Goal: Entertainment & Leisure: Browse casually

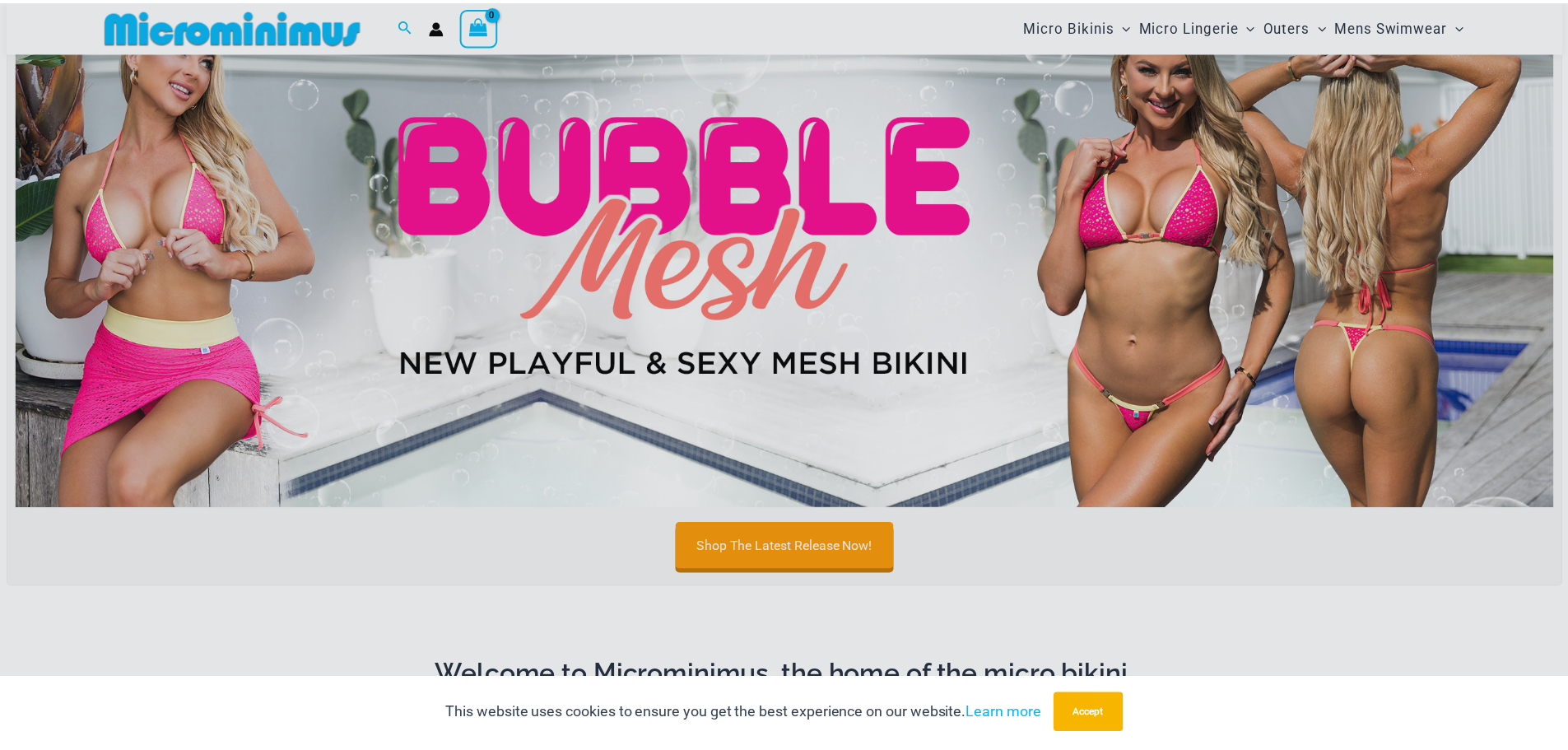
scroll to position [152, 0]
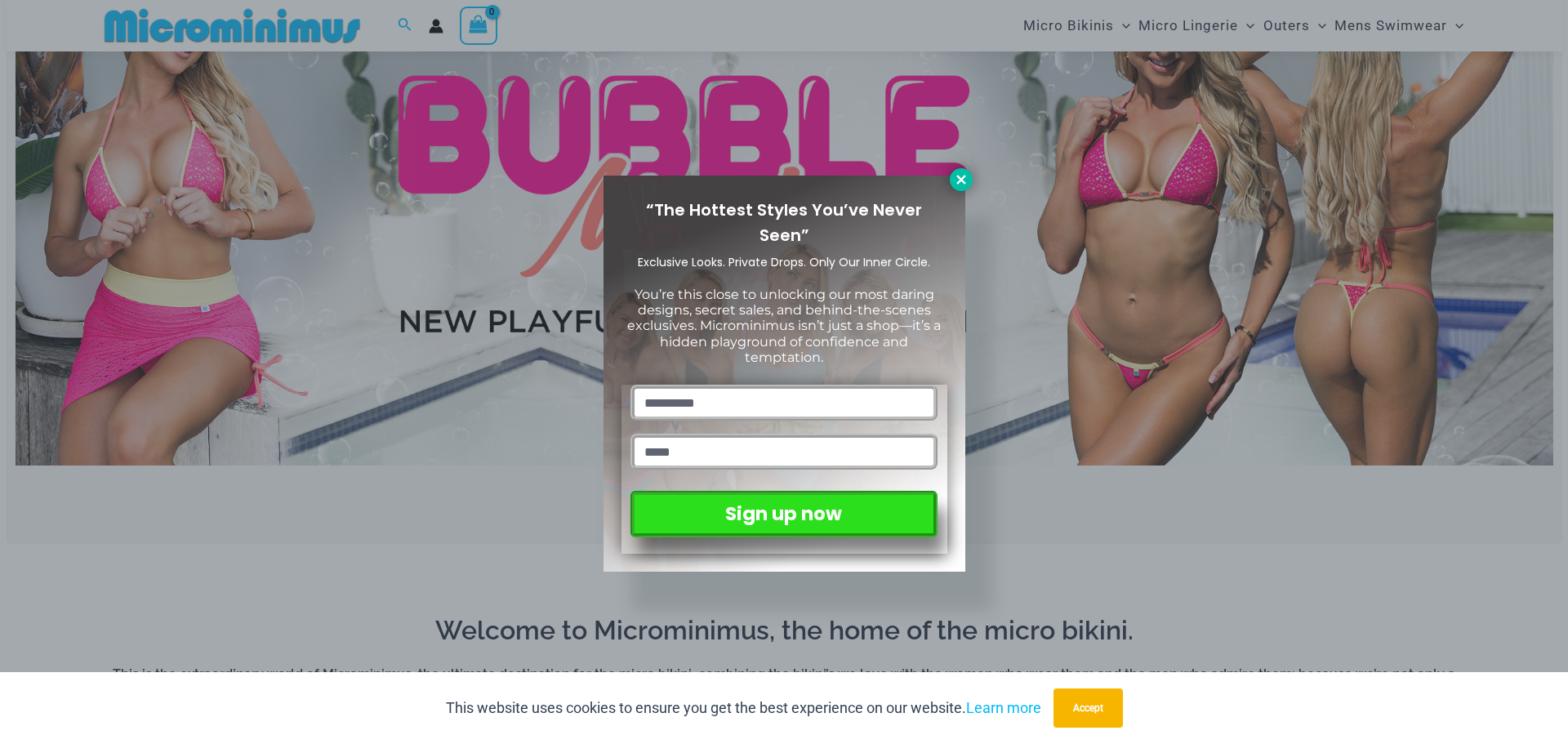
click at [964, 171] on button at bounding box center [961, 180] width 23 height 23
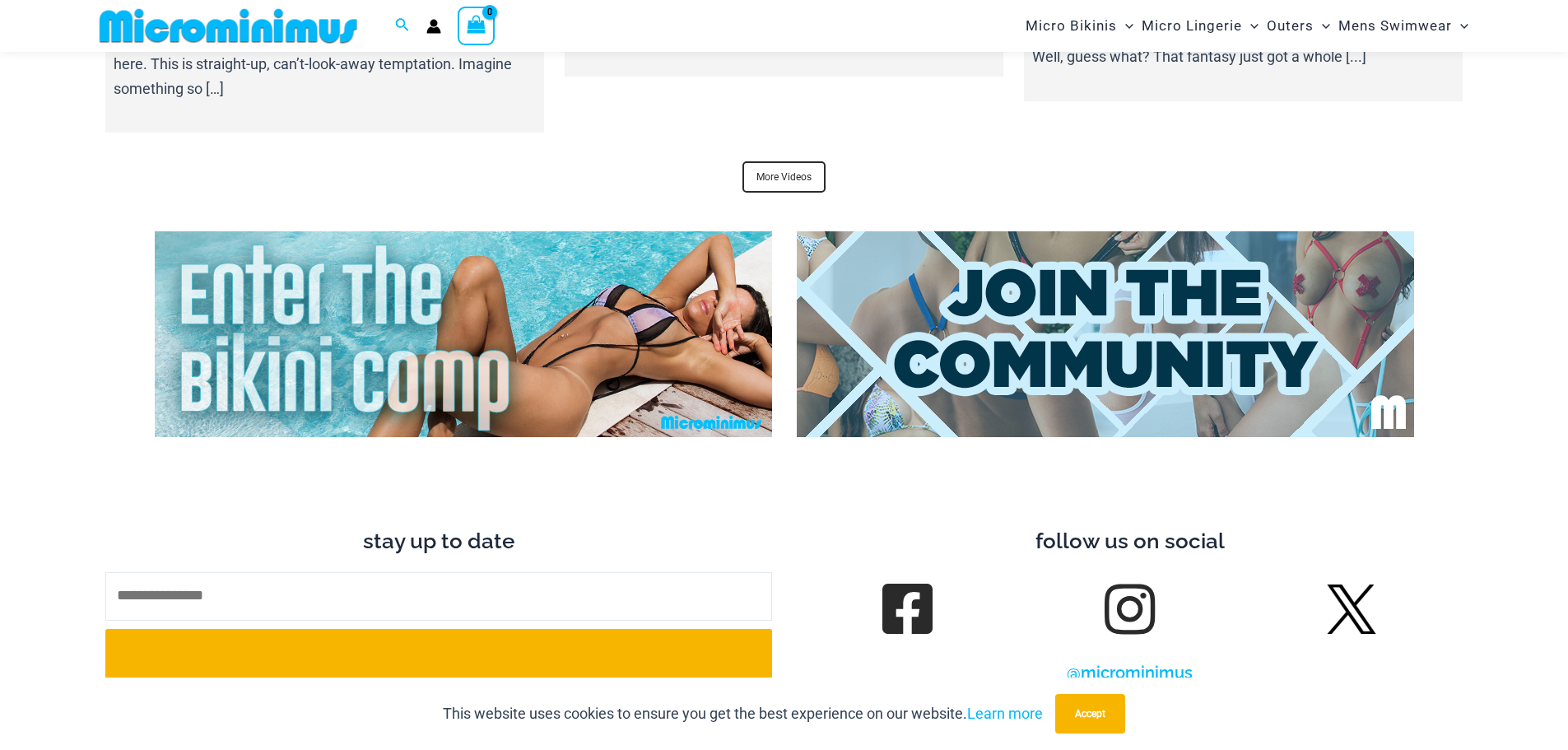
scroll to position [6163, 0]
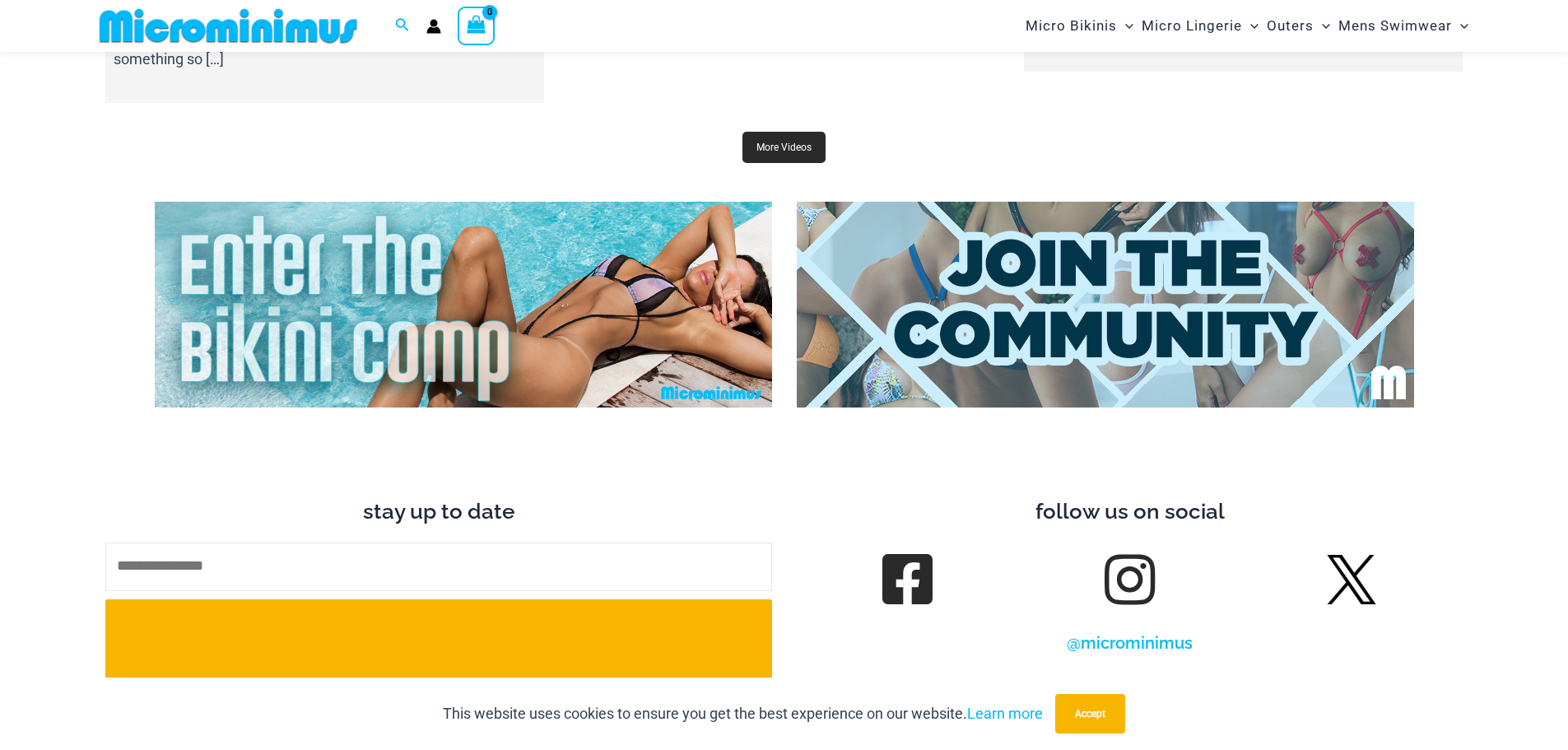
click at [806, 131] on link "More Videos" at bounding box center [784, 147] width 83 height 31
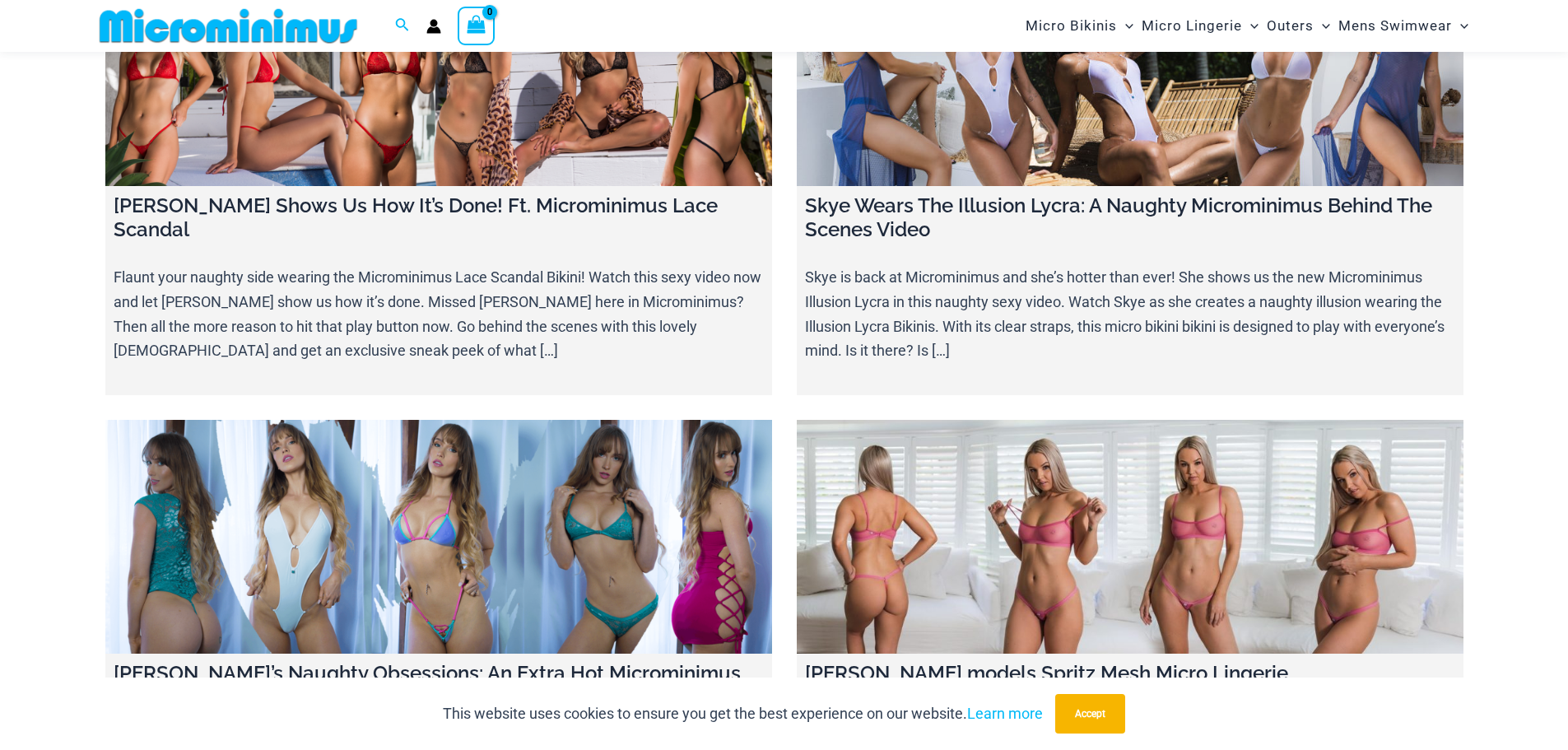
scroll to position [19922, 0]
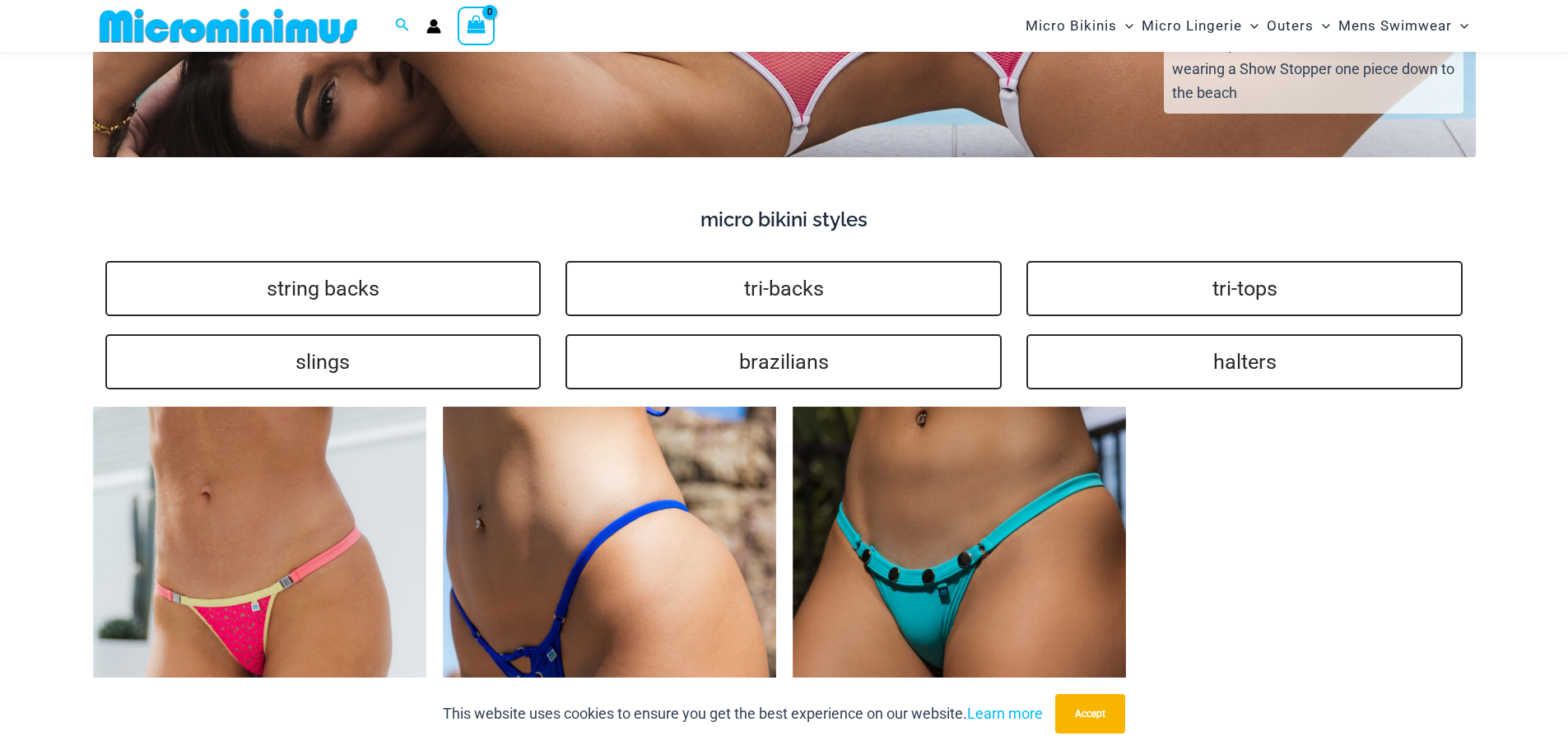
scroll to position [3199, 0]
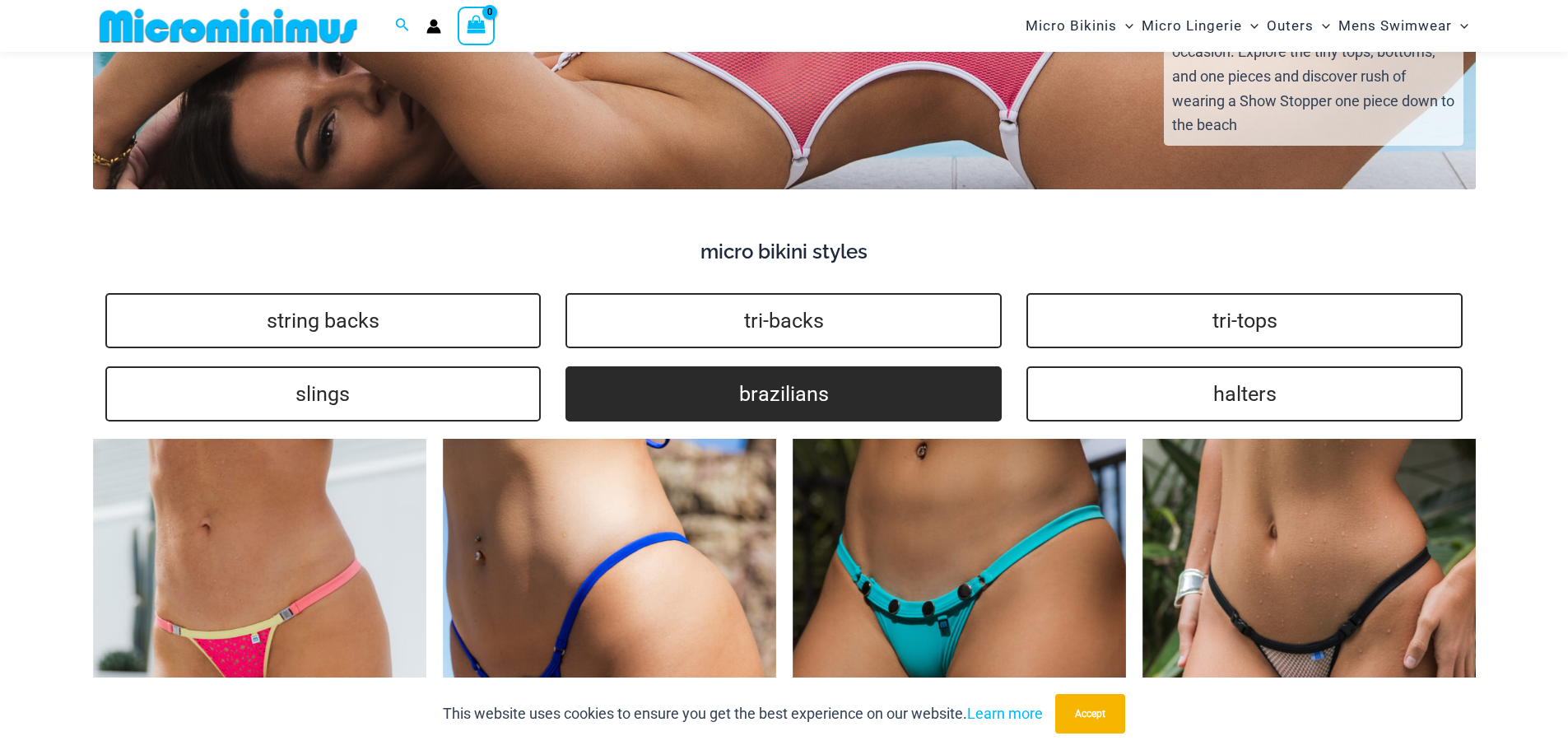
click at [771, 369] on link "brazilians" at bounding box center [783, 394] width 436 height 55
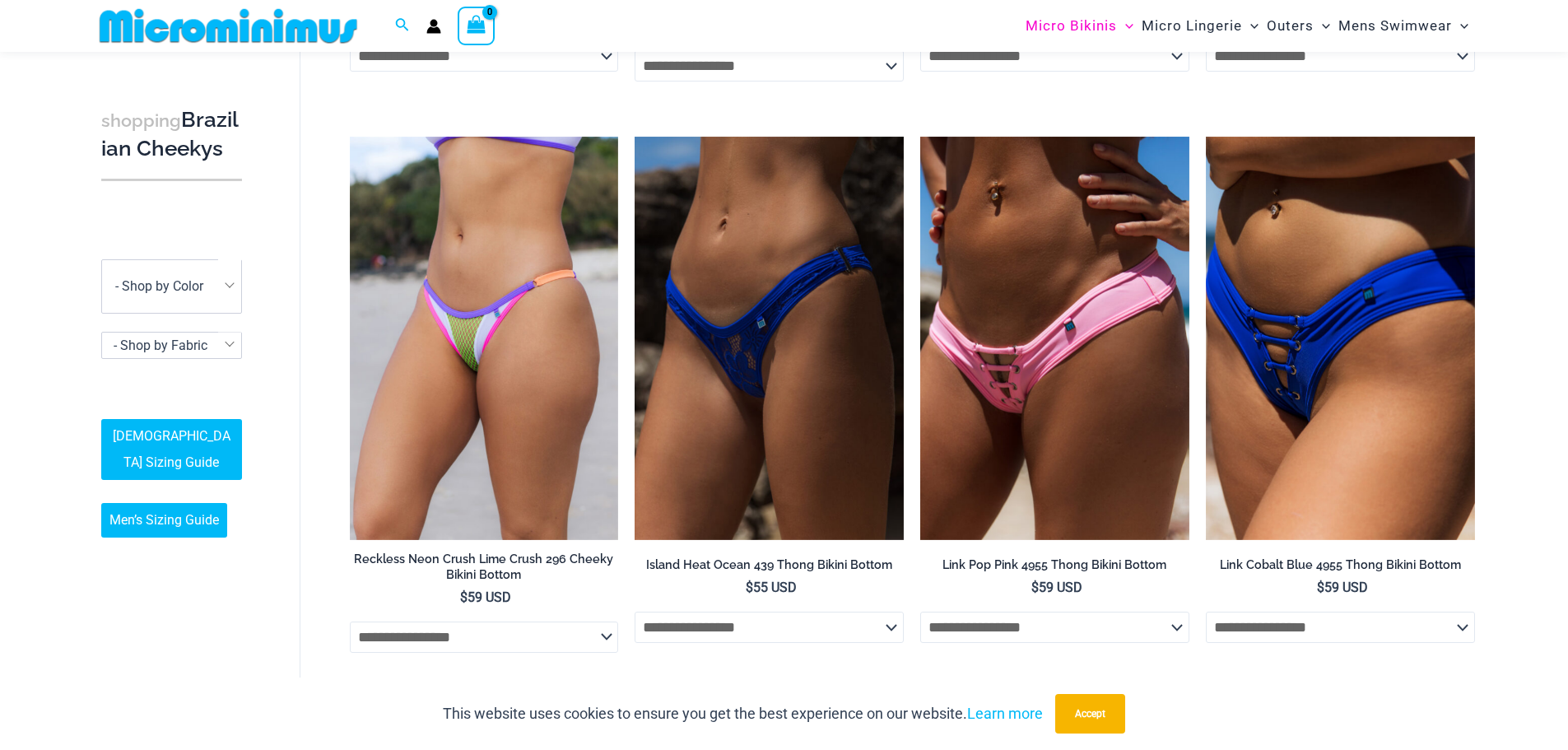
scroll to position [1221, 0]
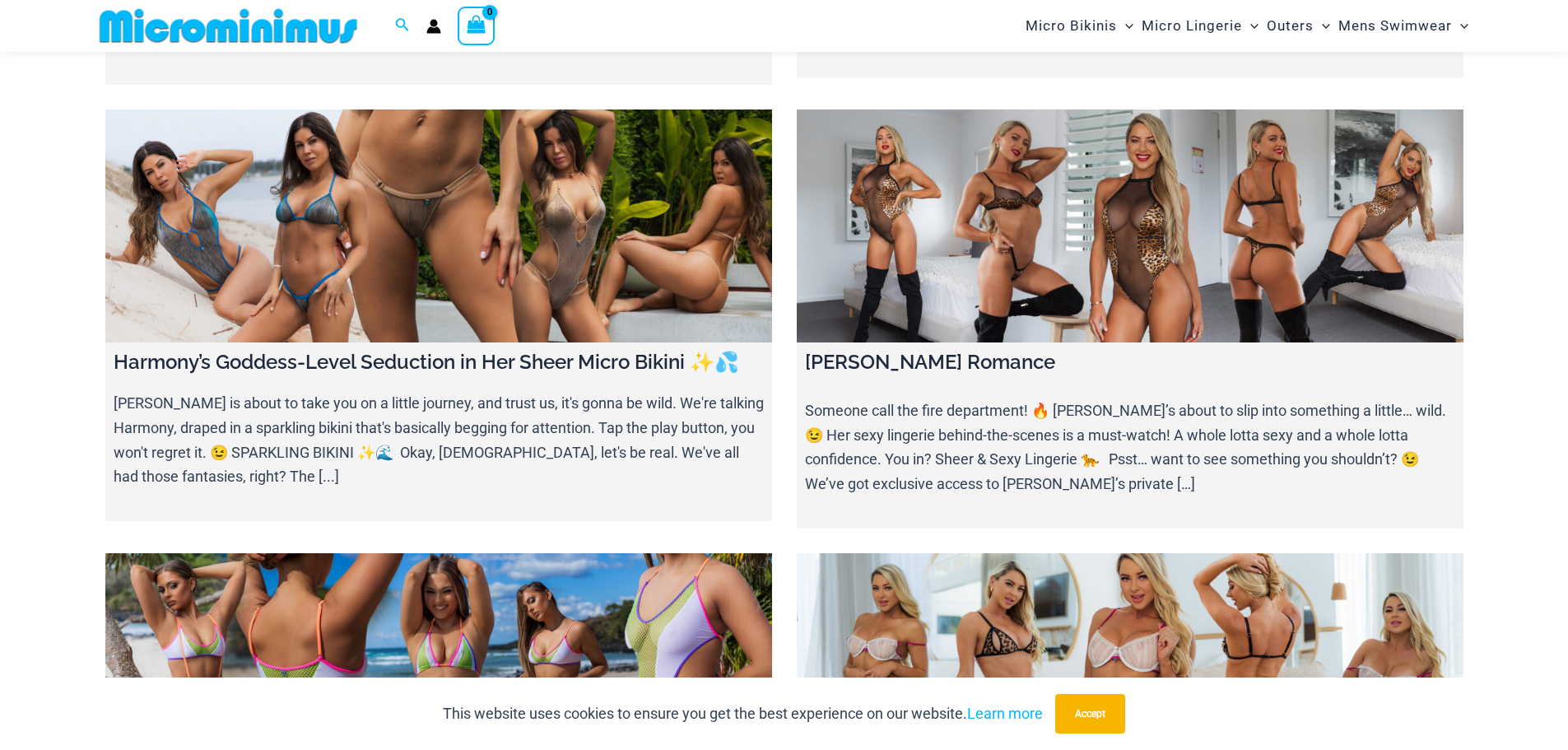
scroll to position [397, 0]
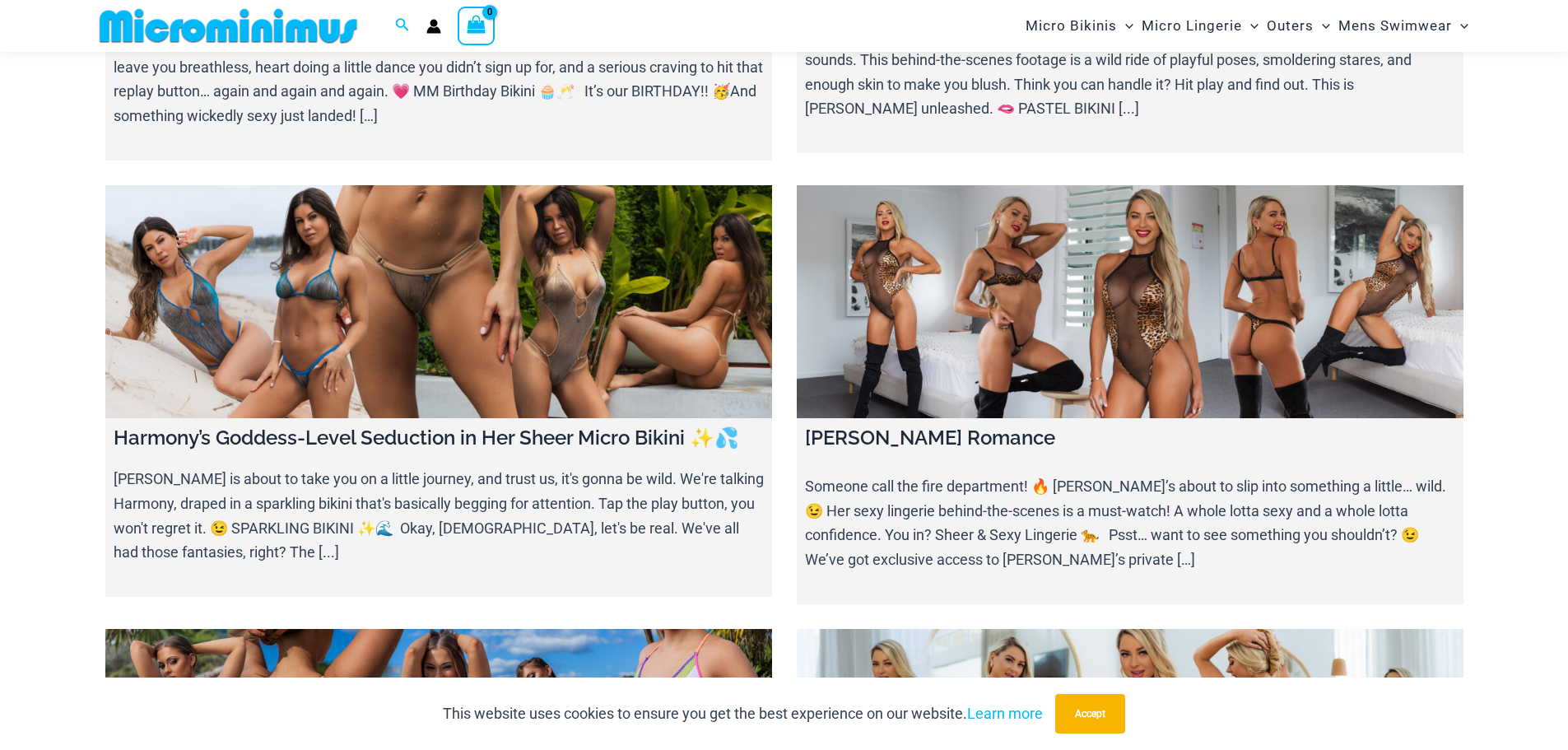
click at [547, 278] on link at bounding box center [439, 302] width 667 height 233
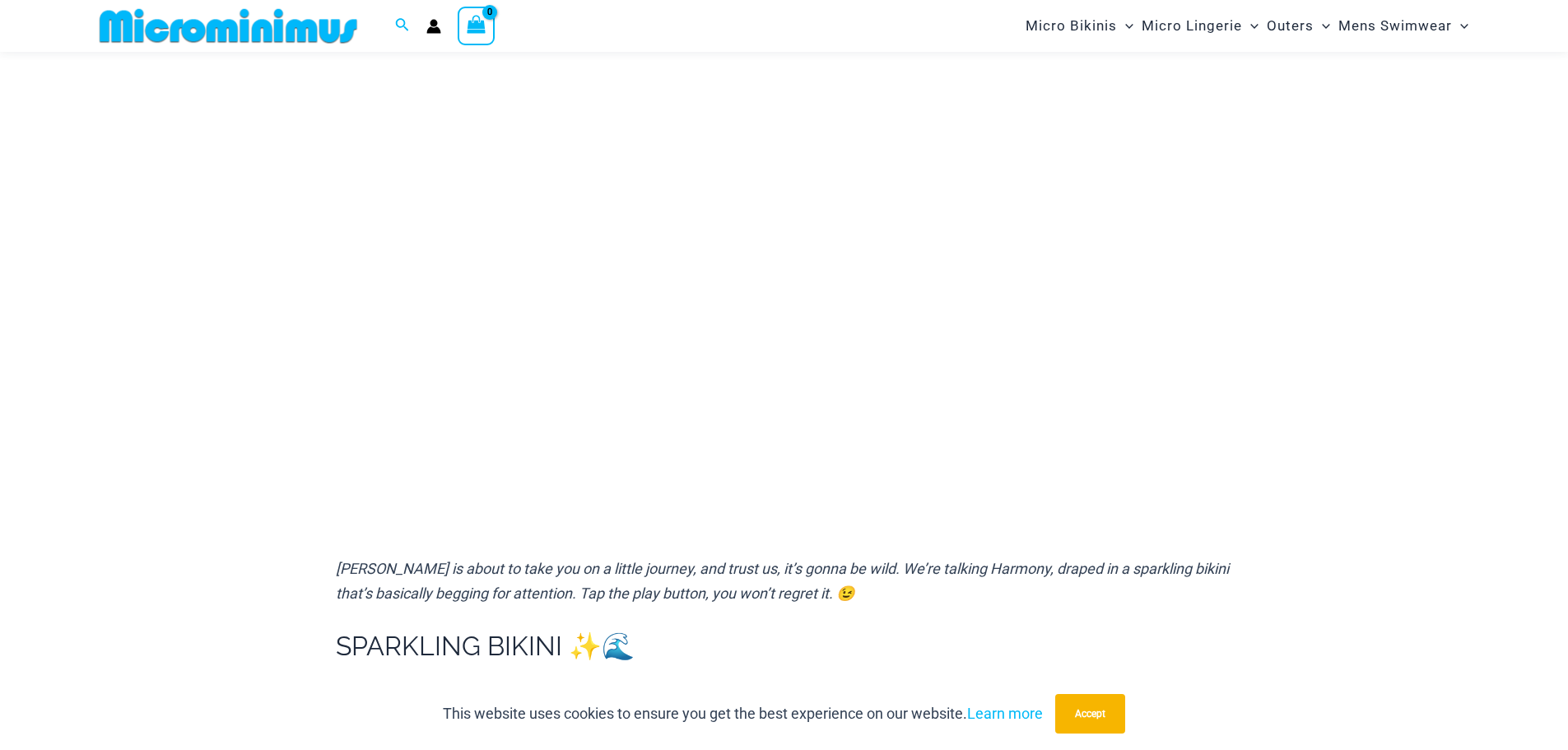
scroll to position [151, 0]
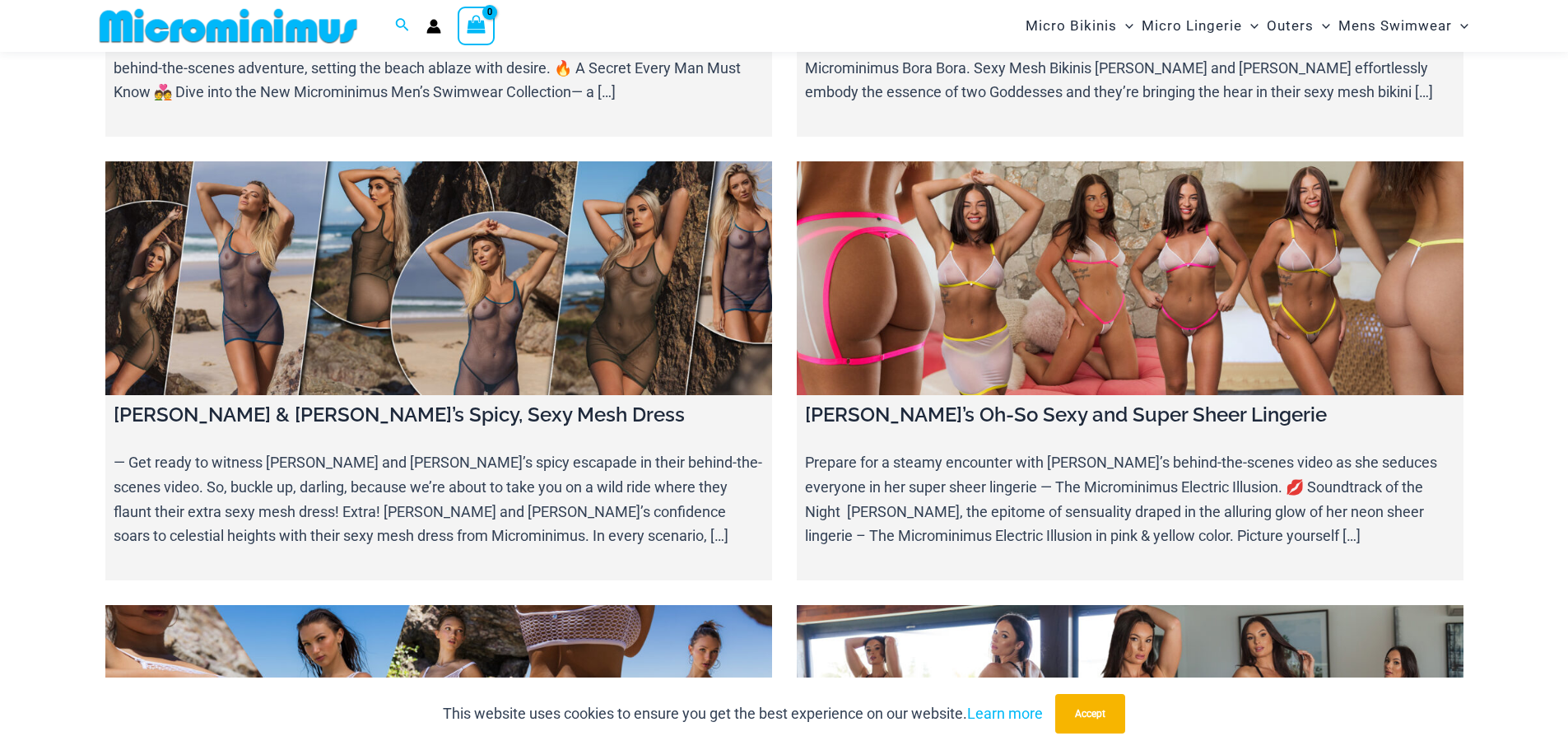
scroll to position [7314, 0]
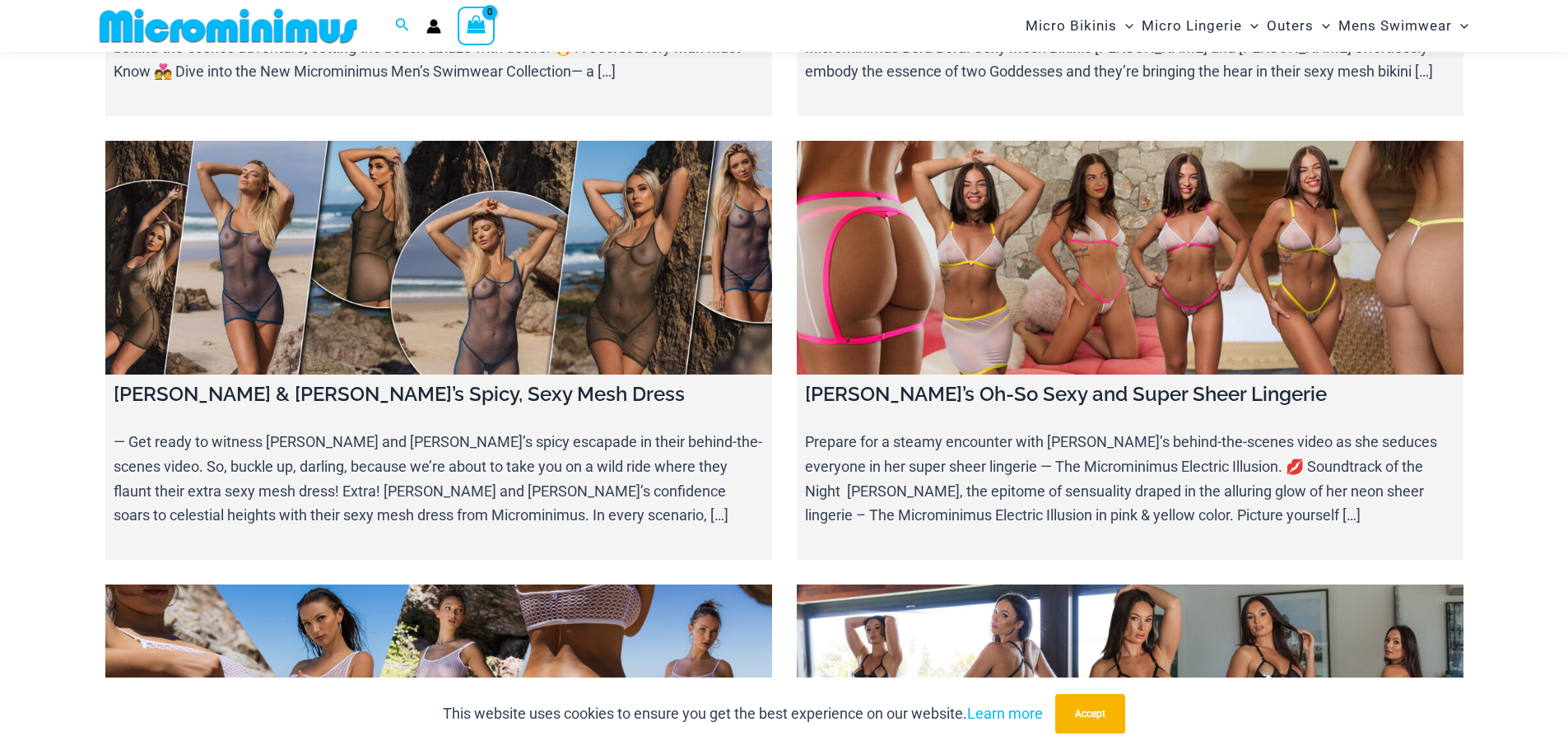
click at [490, 163] on link at bounding box center [439, 257] width 667 height 233
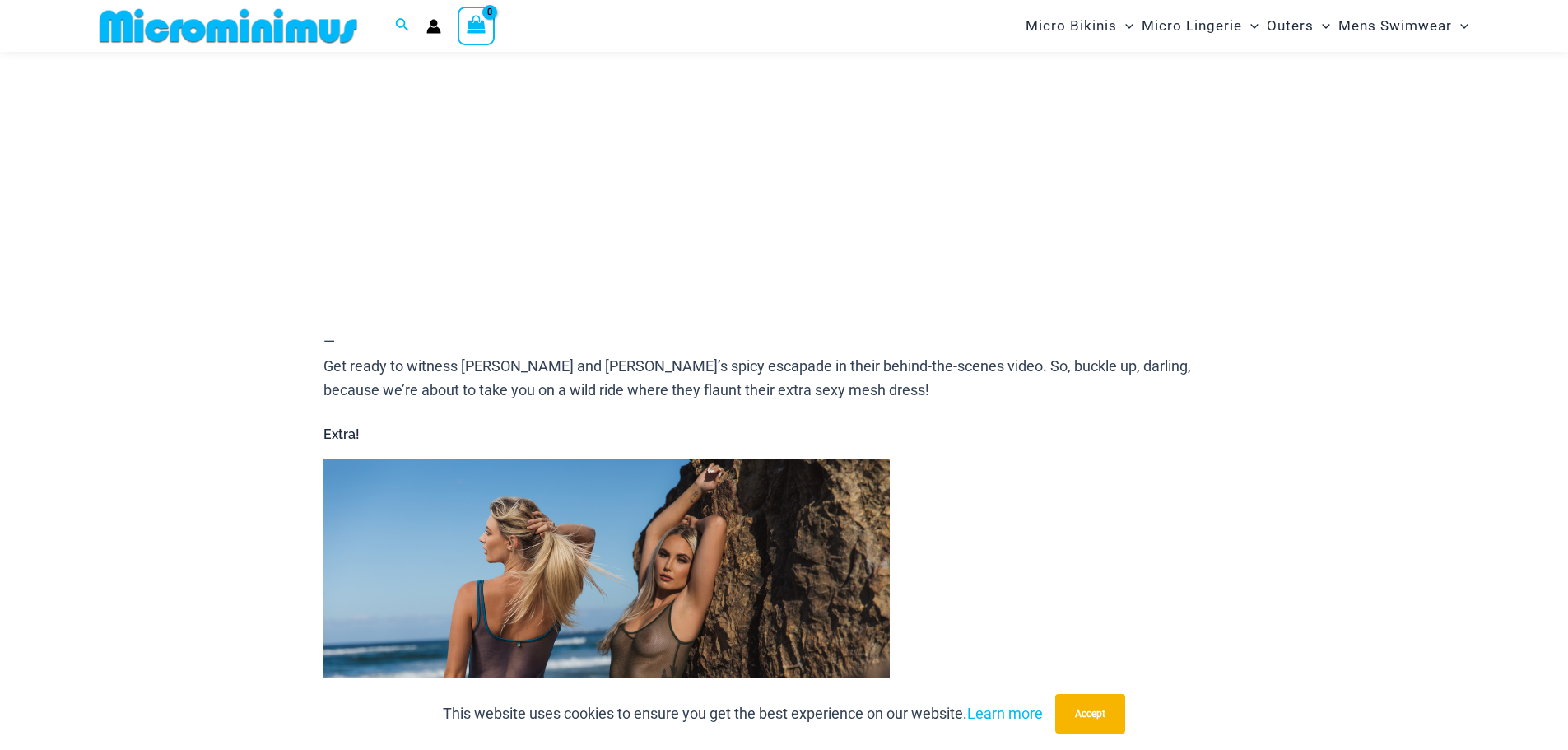
scroll to position [482, 0]
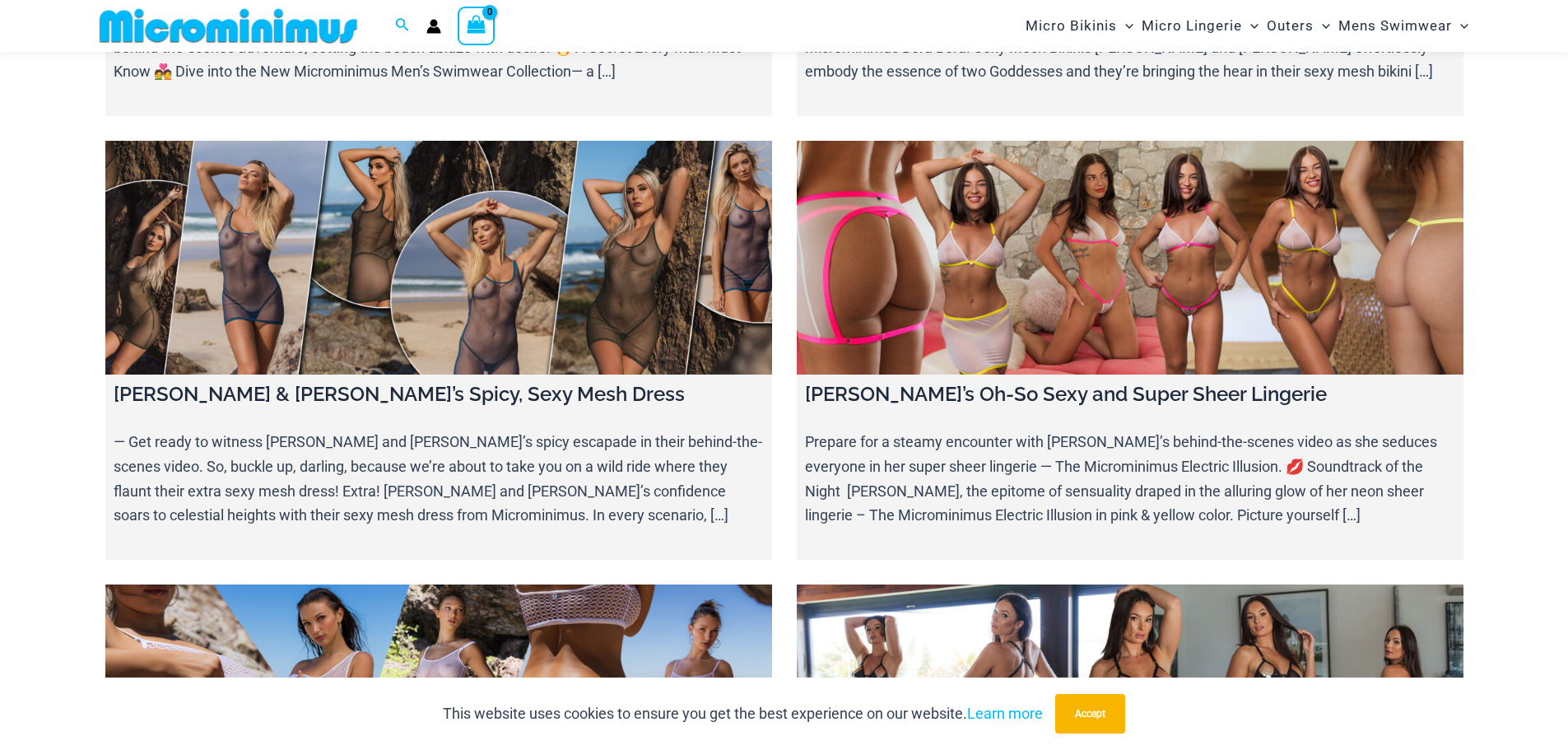
scroll to position [7314, 0]
click at [477, 585] on link at bounding box center [439, 701] width 667 height 233
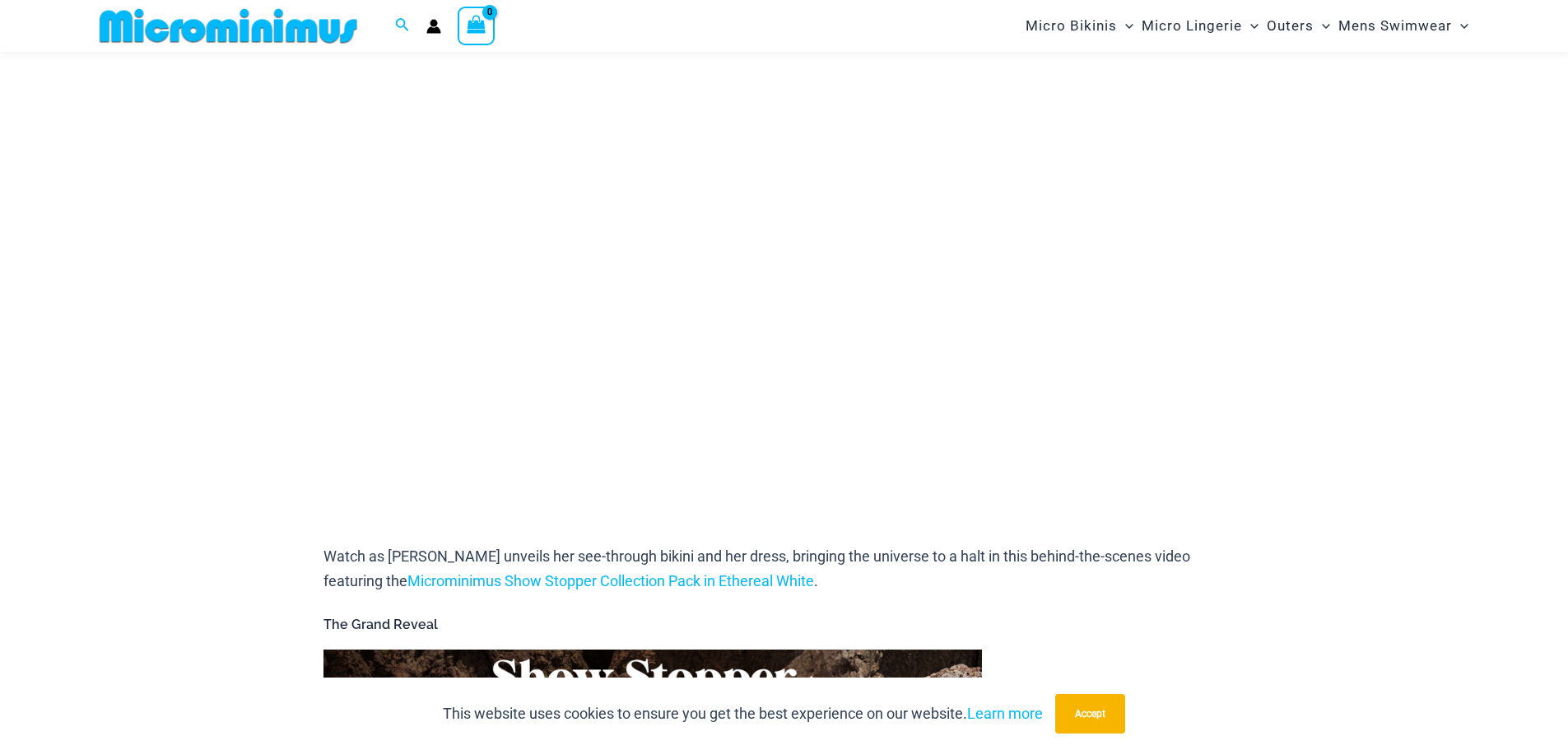
scroll to position [233, 0]
